Goal: Find specific page/section: Find specific page/section

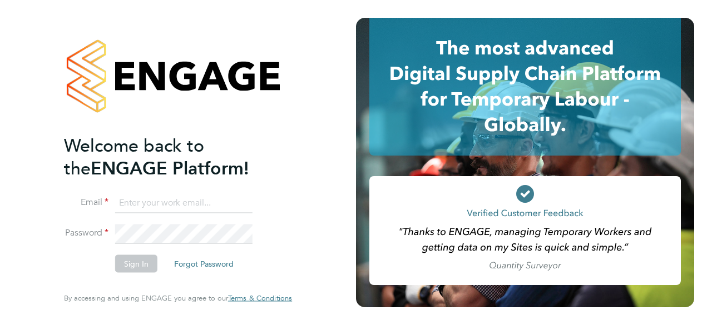
type input "midoffice@randstadcpe.com"
click at [140, 265] on button "Sign In" at bounding box center [136, 264] width 42 height 18
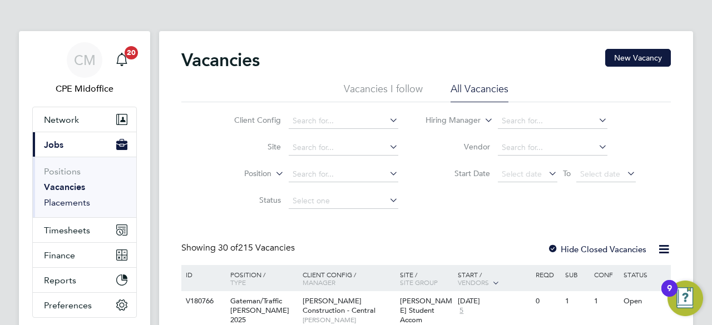
click at [71, 200] on link "Placements" at bounding box center [67, 202] width 46 height 11
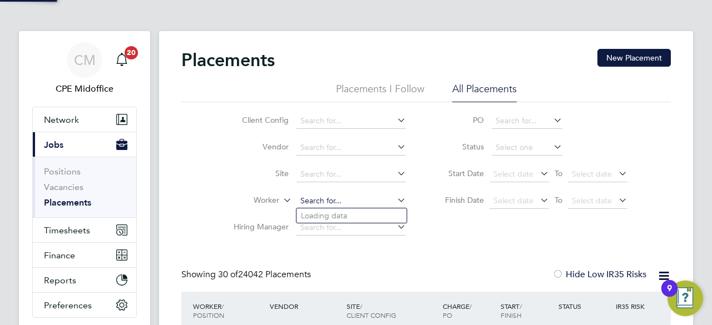
click at [321, 196] on input at bounding box center [351, 202] width 110 height 16
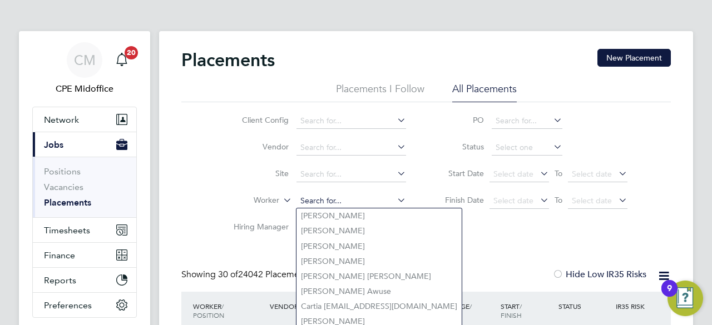
paste input "[PERSON_NAME]"
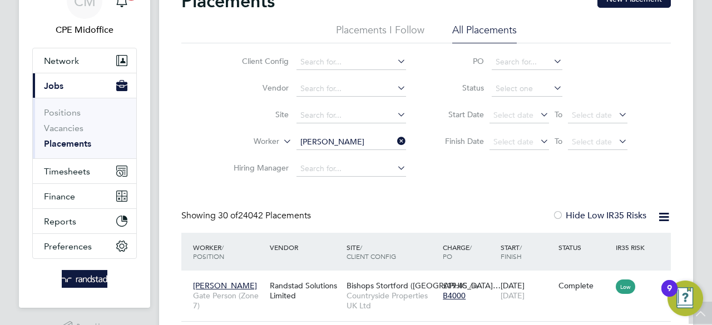
click at [340, 276] on li "[PERSON_NAME]" at bounding box center [364, 278] width 137 height 15
type input "[PERSON_NAME]"
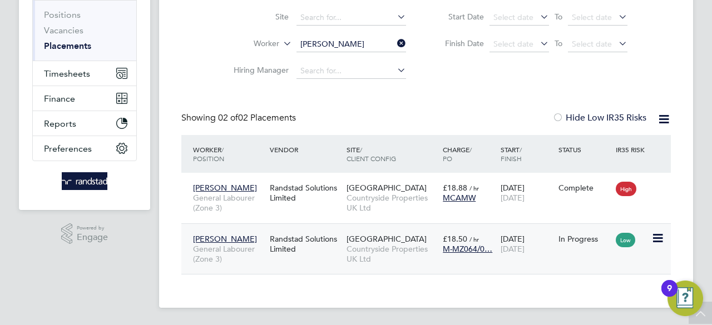
click at [295, 240] on div "Randstad Solutions Limited" at bounding box center [305, 244] width 77 height 31
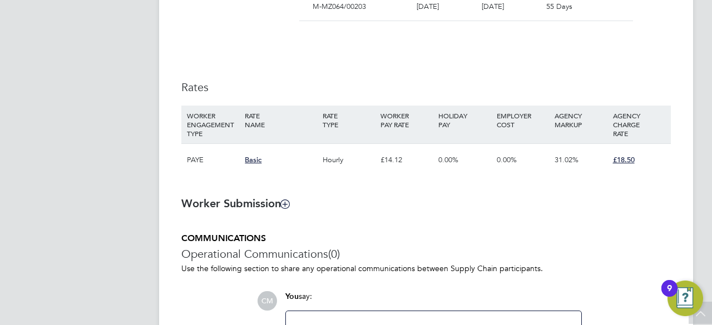
scroll to position [710, 0]
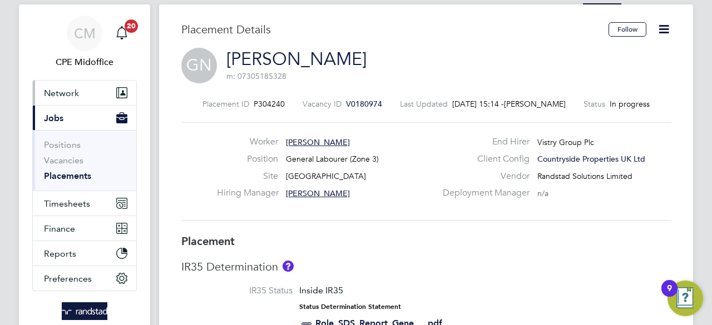
click at [70, 91] on span "Network" at bounding box center [61, 93] width 35 height 11
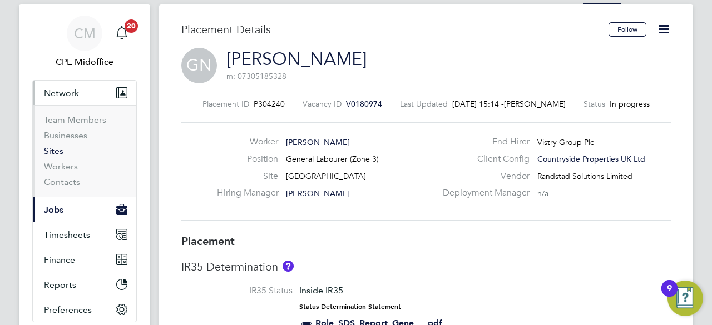
click at [53, 154] on link "Sites" at bounding box center [53, 151] width 19 height 11
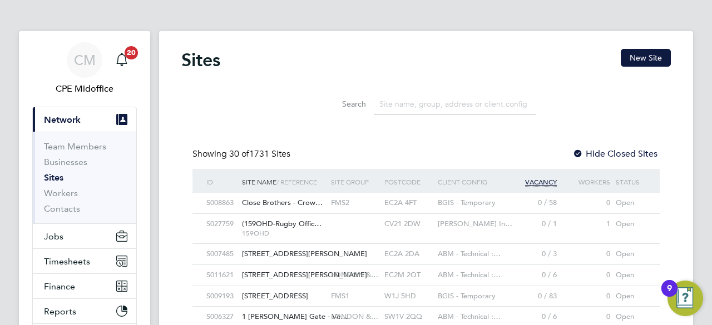
click at [403, 112] on input at bounding box center [455, 104] width 162 height 22
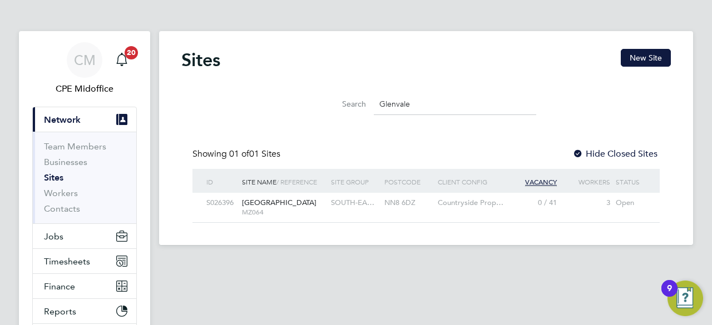
type input "Glenvale"
